Goal: Check status

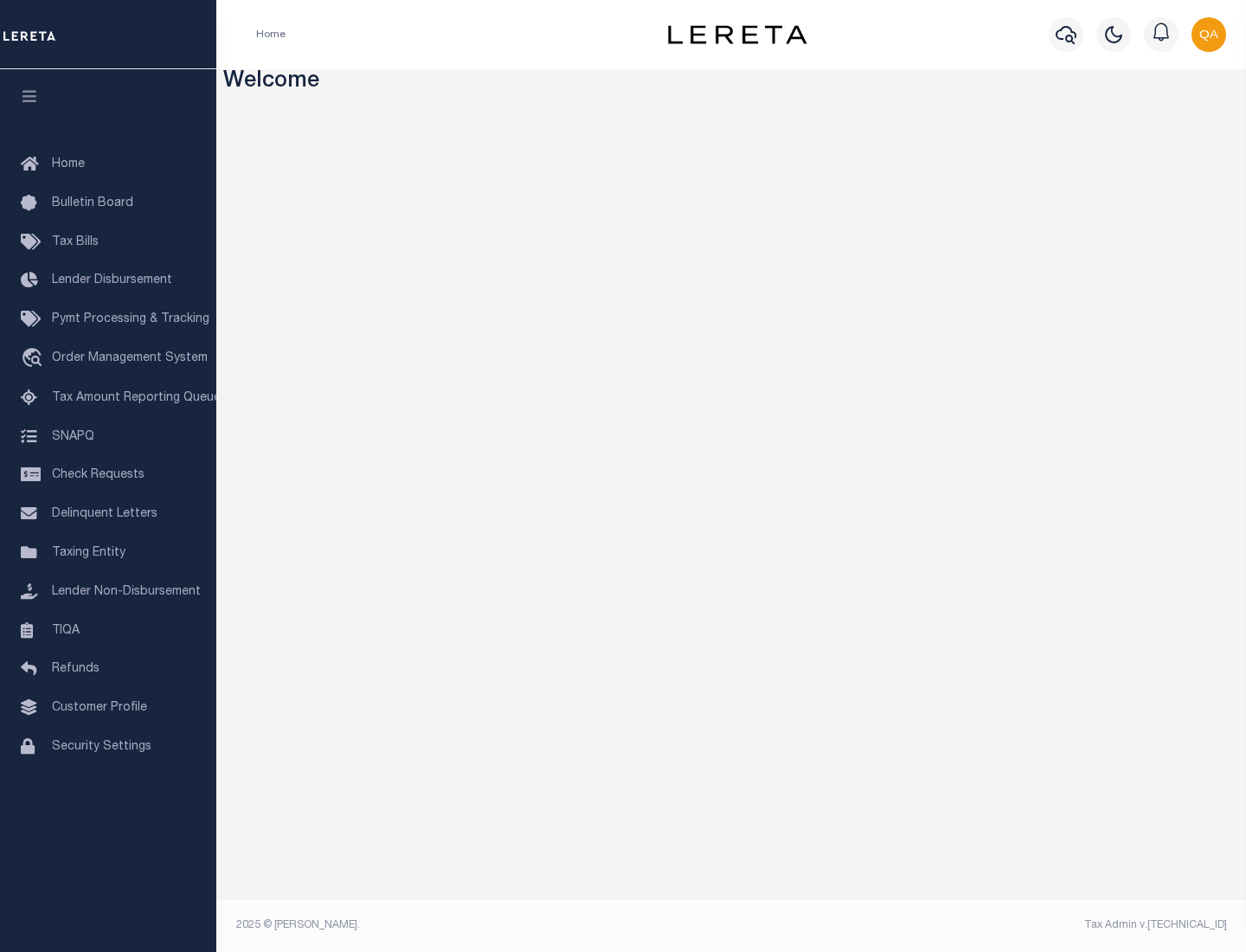
click at [108, 475] on span "Check Requests" at bounding box center [97, 475] width 92 height 12
select select "50"
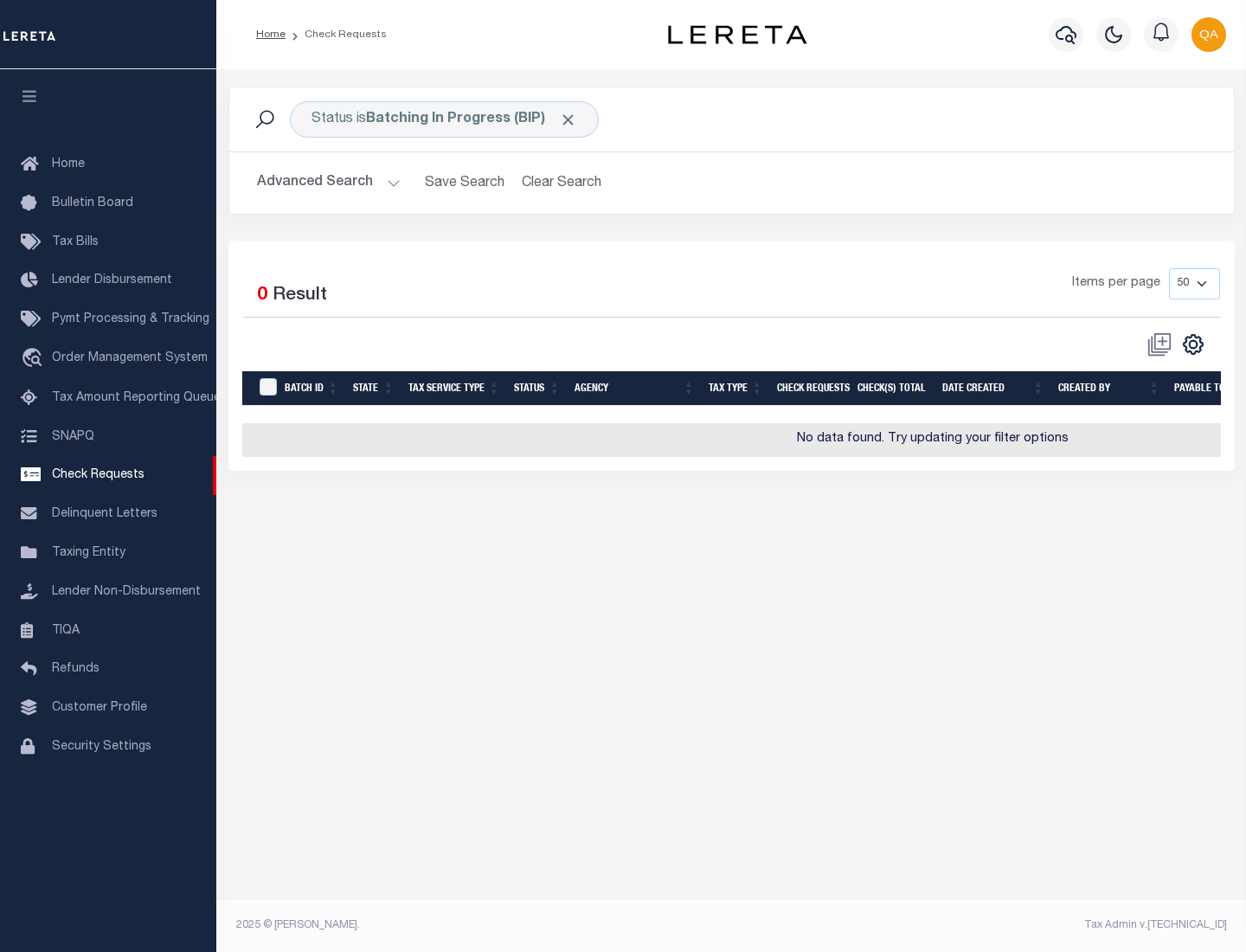
click at [568, 119] on span "Click to Remove" at bounding box center [567, 119] width 18 height 18
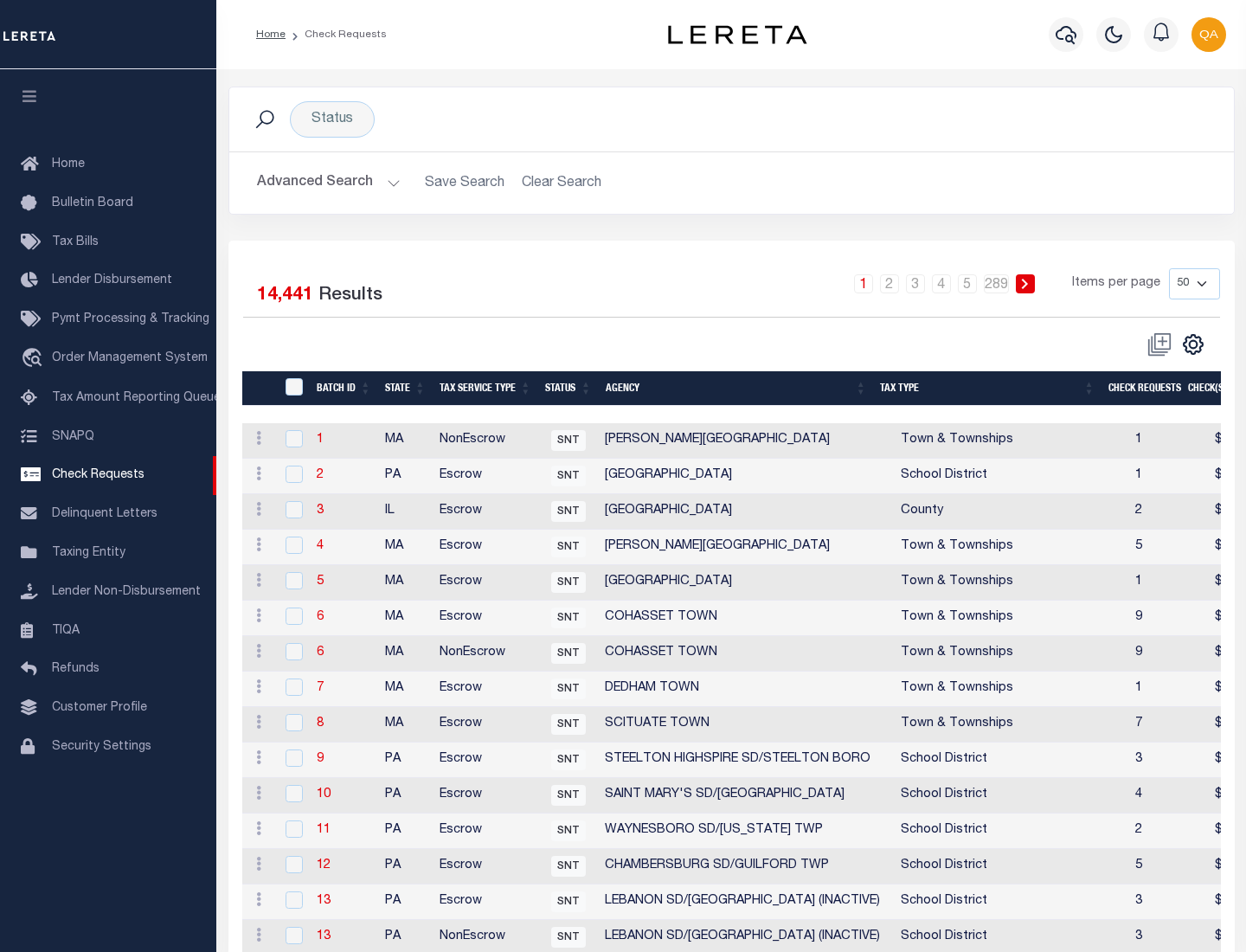
scroll to position [834, 0]
